Goal: Task Accomplishment & Management: Manage account settings

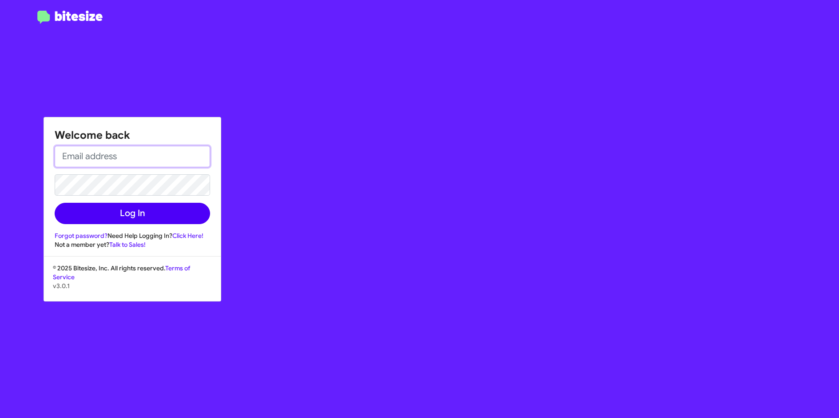
type input "[EMAIL_ADDRESS][DOMAIN_NAME]"
click at [121, 218] on button "Log In" at bounding box center [132, 213] width 155 height 21
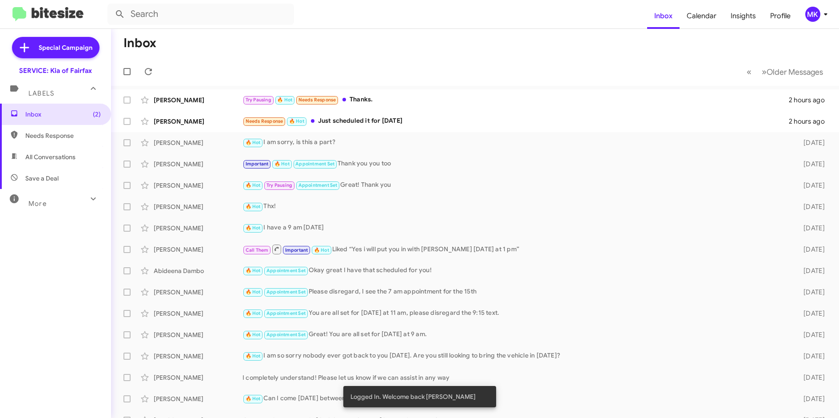
click at [811, 12] on div "MK" at bounding box center [812, 14] width 15 height 15
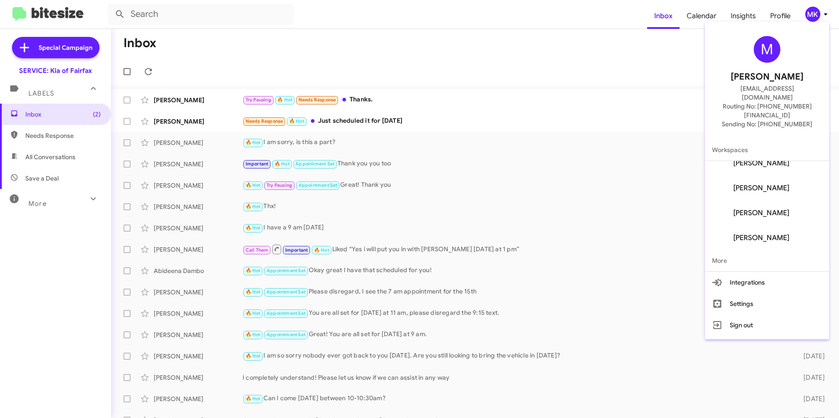
scroll to position [110, 0]
click at [778, 225] on span "[PERSON_NAME]" at bounding box center [767, 237] width 124 height 25
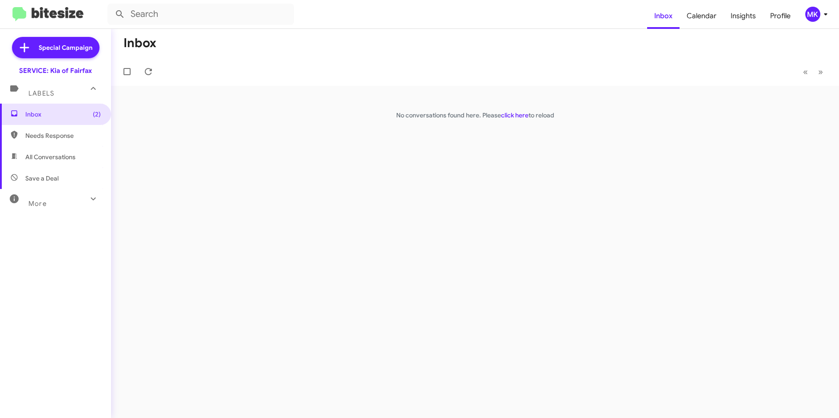
click at [824, 15] on icon at bounding box center [825, 14] width 11 height 11
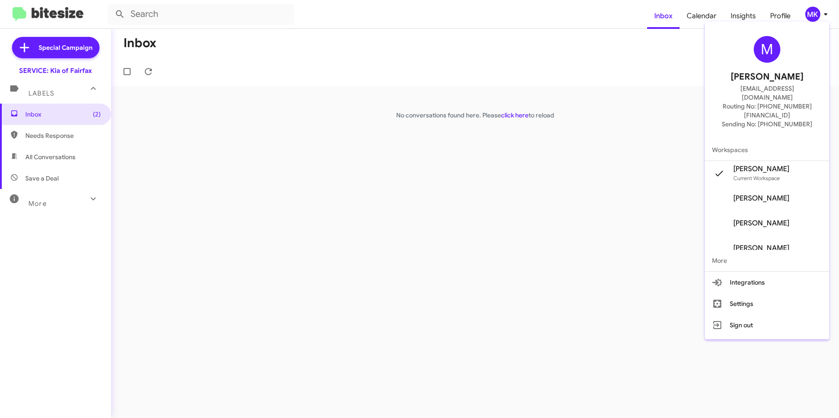
scroll to position [110, 0]
click at [737, 250] on span "More" at bounding box center [767, 260] width 124 height 21
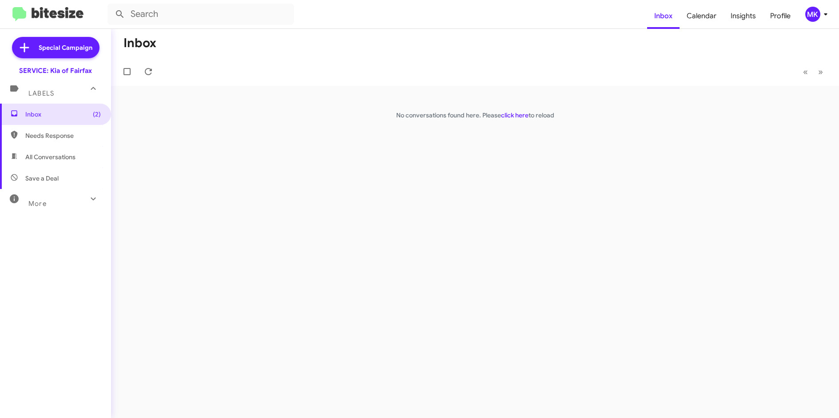
click at [827, 12] on icon at bounding box center [825, 14] width 11 height 11
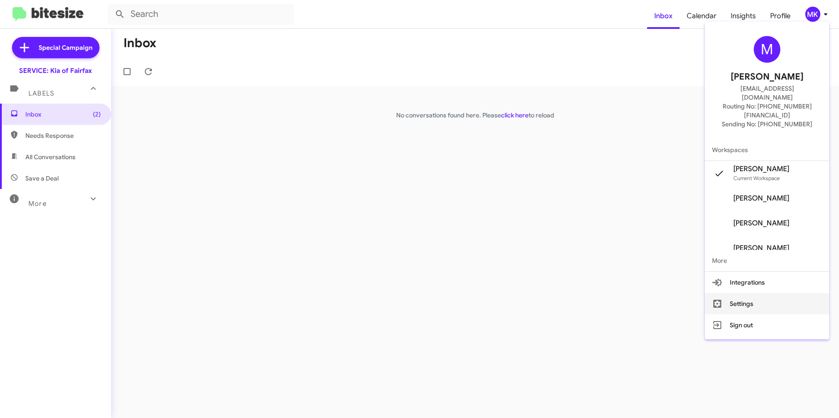
click at [745, 293] on button "Settings" at bounding box center [767, 303] width 124 height 21
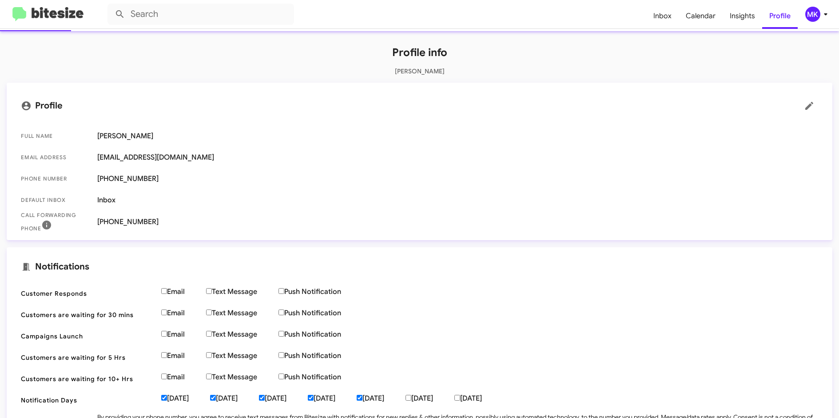
scroll to position [17, 0]
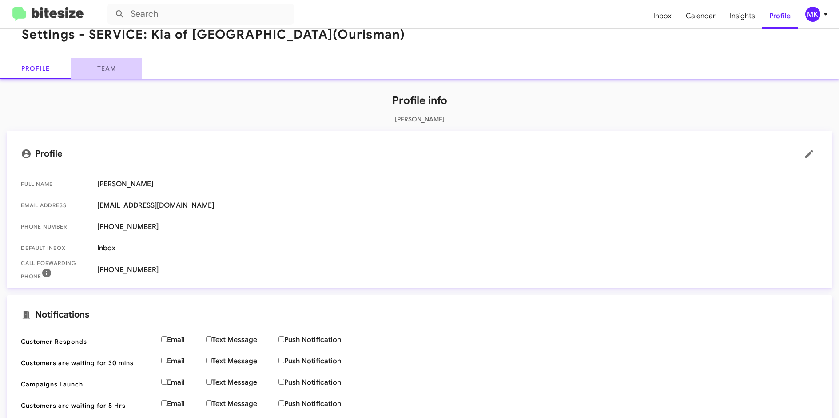
click at [113, 61] on link "Team" at bounding box center [106, 68] width 71 height 21
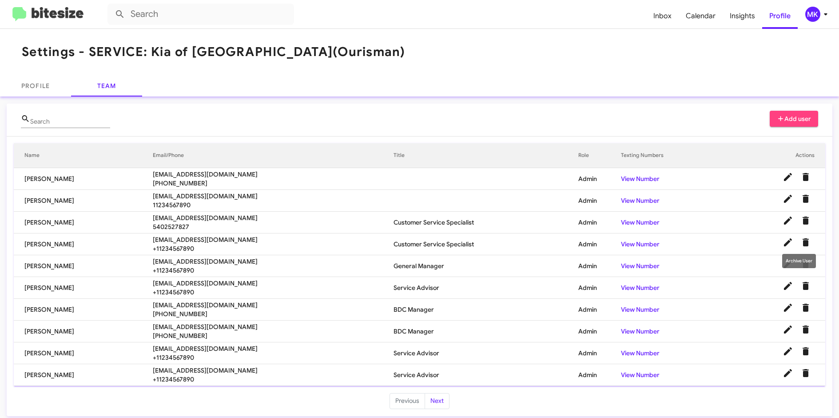
click at [803, 244] on icon "Delete User" at bounding box center [806, 242] width 6 height 8
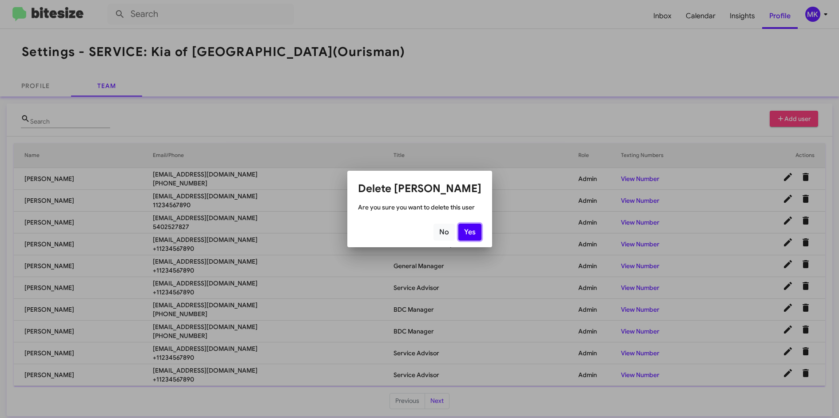
click at [465, 229] on button "Yes" at bounding box center [469, 231] width 23 height 17
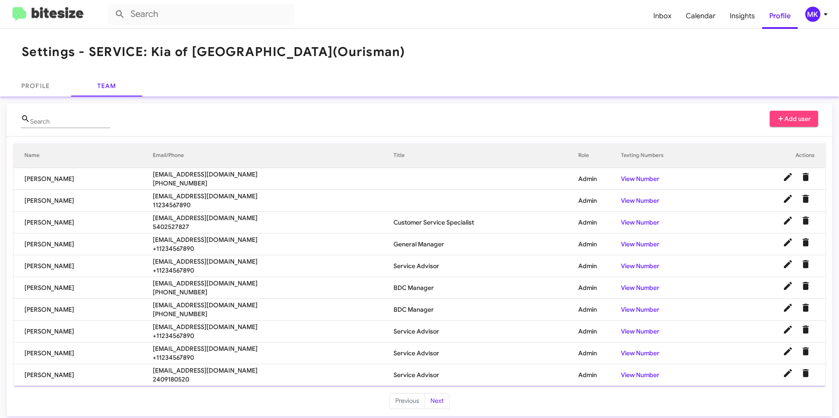
scroll to position [5, 0]
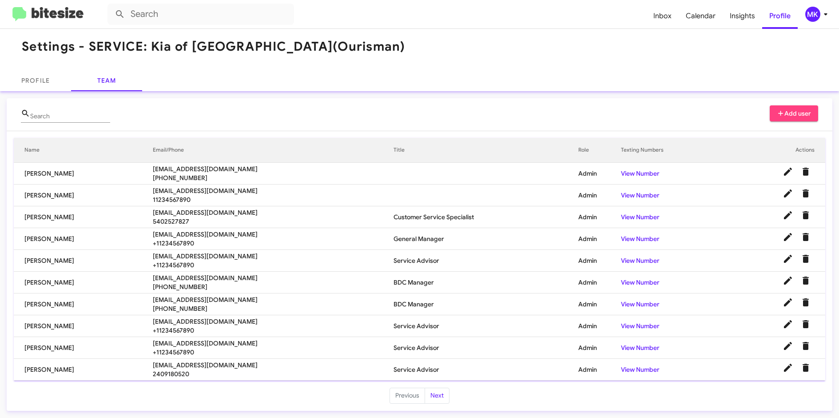
click at [823, 9] on icon at bounding box center [825, 14] width 11 height 11
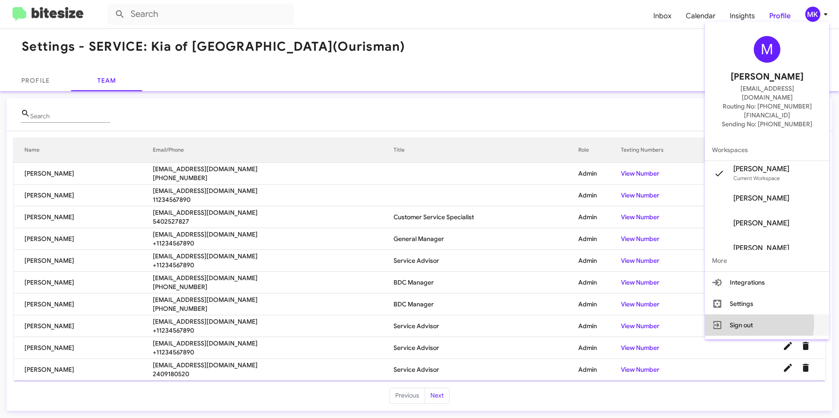
click at [761, 314] on button "Sign out" at bounding box center [767, 324] width 124 height 21
